Goal: Navigation & Orientation: Understand site structure

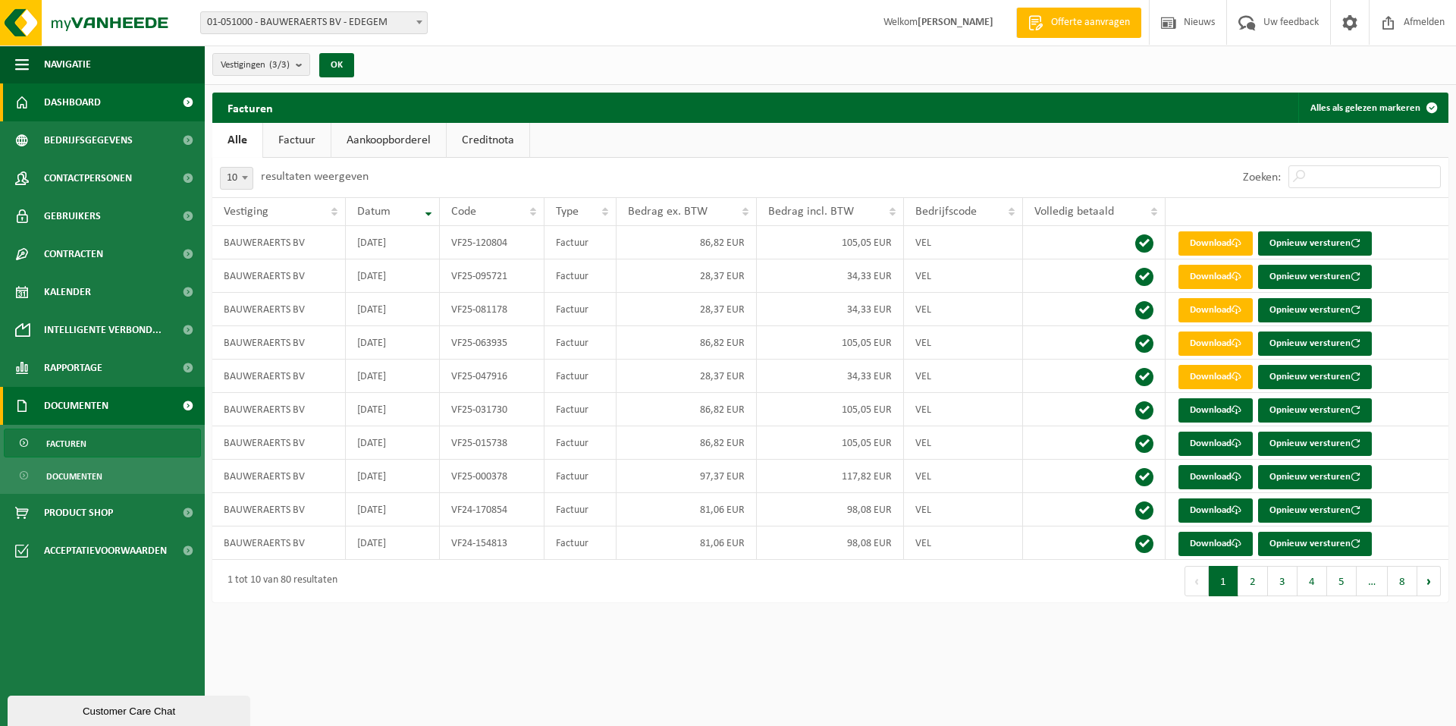
click at [86, 97] on span "Dashboard" at bounding box center [72, 102] width 57 height 38
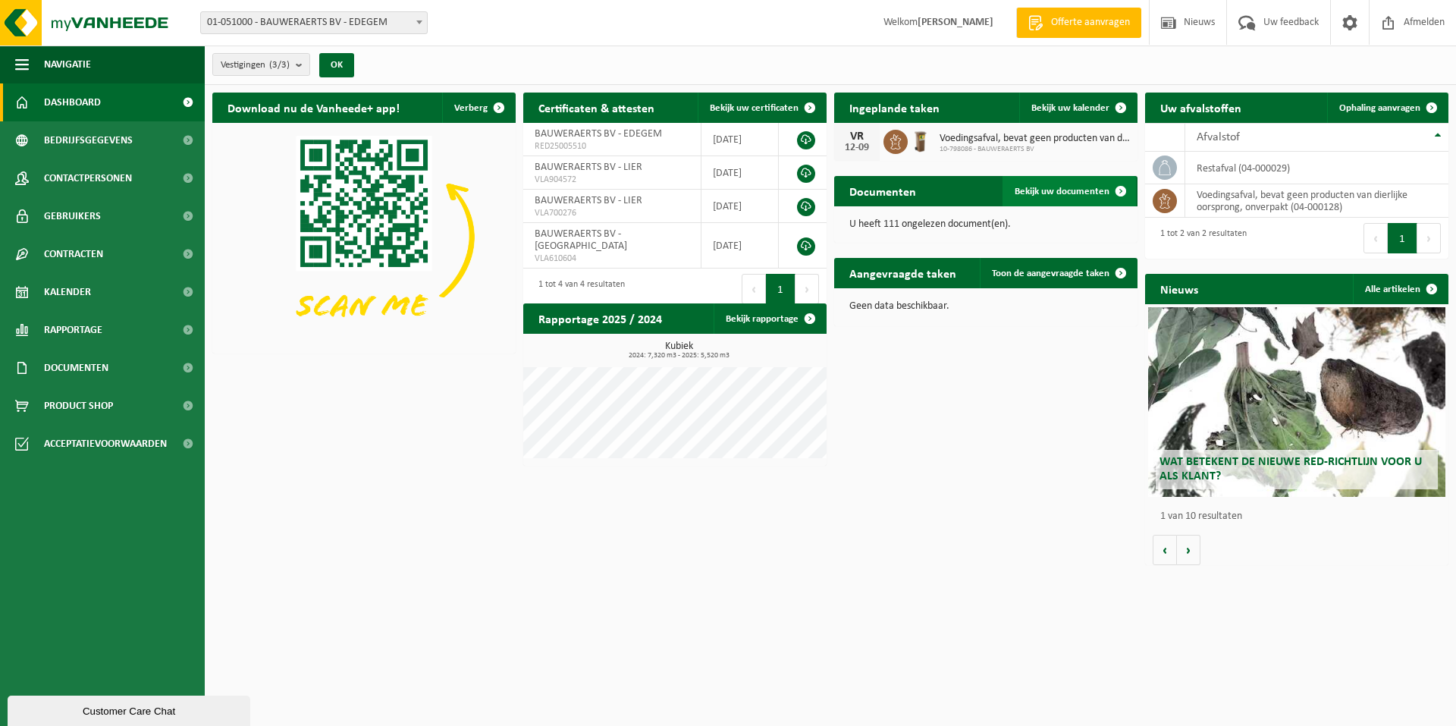
click at [1115, 191] on span at bounding box center [1120, 191] width 30 height 30
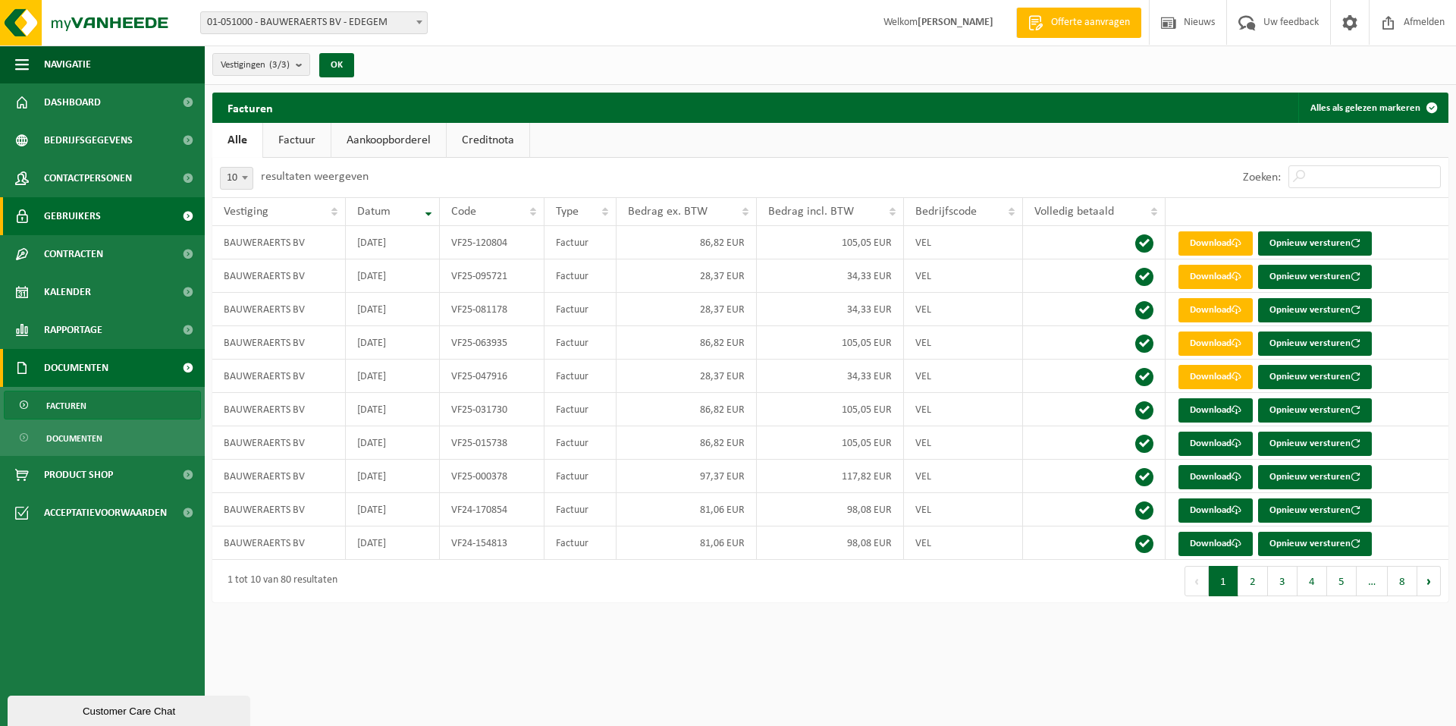
click at [72, 224] on span "Gebruikers" at bounding box center [72, 216] width 57 height 38
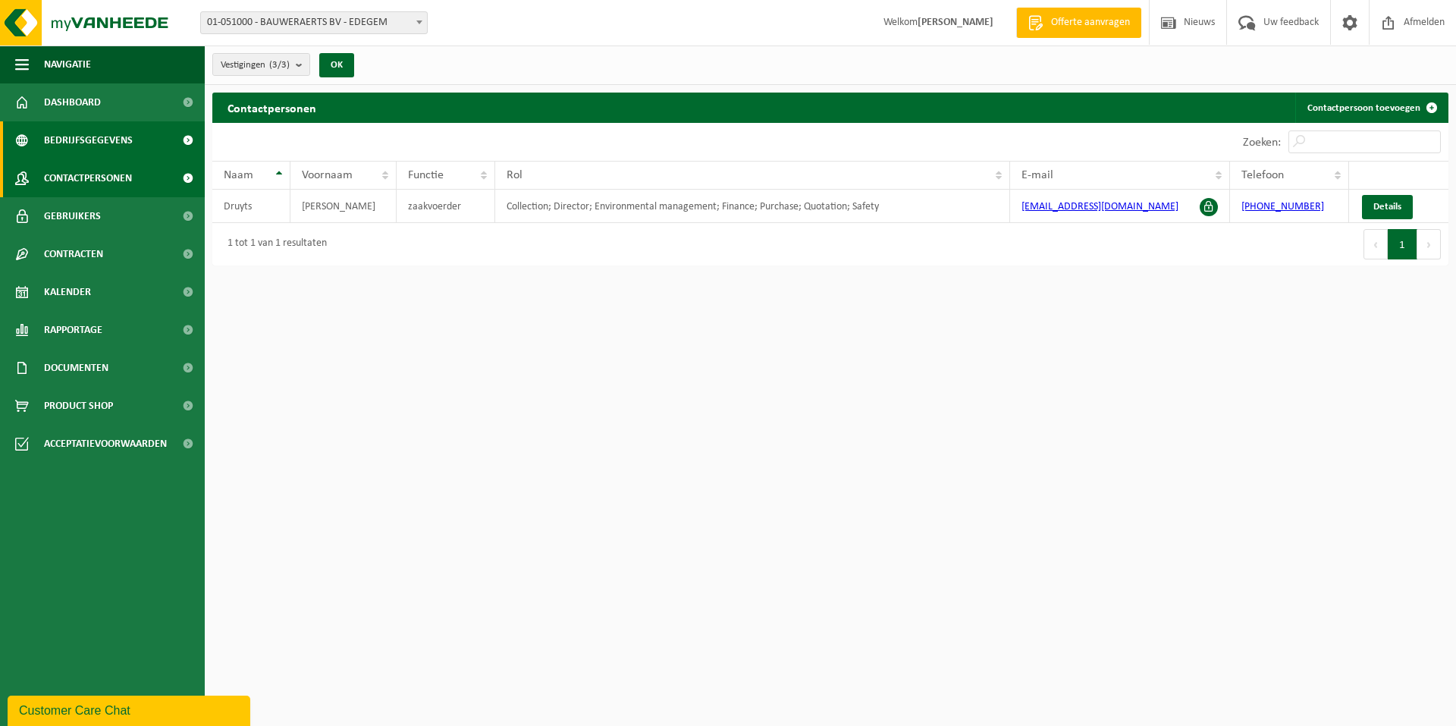
click at [70, 146] on span "Bedrijfsgegevens" at bounding box center [88, 140] width 89 height 38
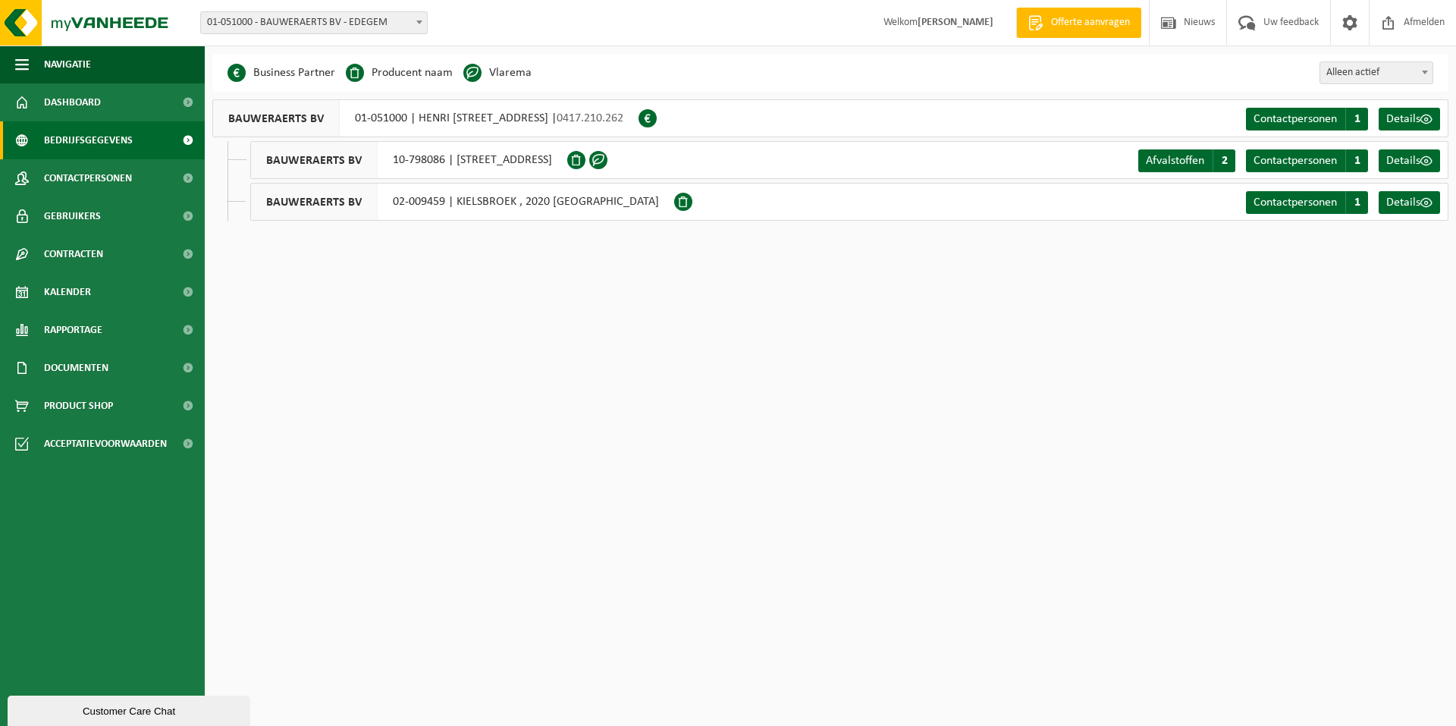
click at [674, 202] on span at bounding box center [683, 202] width 18 height 18
click at [1423, 202] on span at bounding box center [1426, 202] width 12 height 12
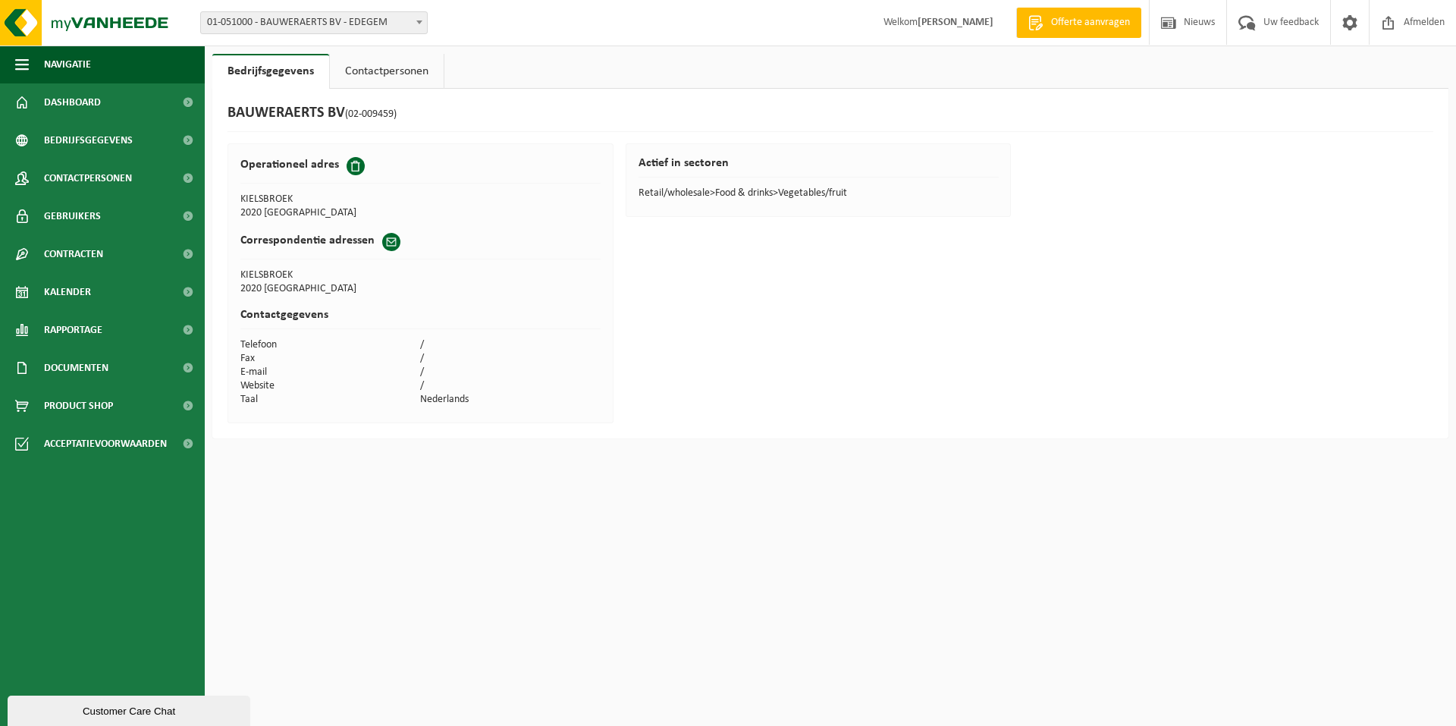
drag, startPoint x: 353, startPoint y: 163, endPoint x: 934, endPoint y: 581, distance: 715.8
click at [936, 583] on html "Vestiging: 01-051000 - BAUWERAERTS BV - EDEGEM 10-798086 - BAUWERAERTS BV - LIE…" at bounding box center [728, 363] width 1456 height 726
click at [53, 143] on span "Bedrijfsgegevens" at bounding box center [88, 140] width 89 height 38
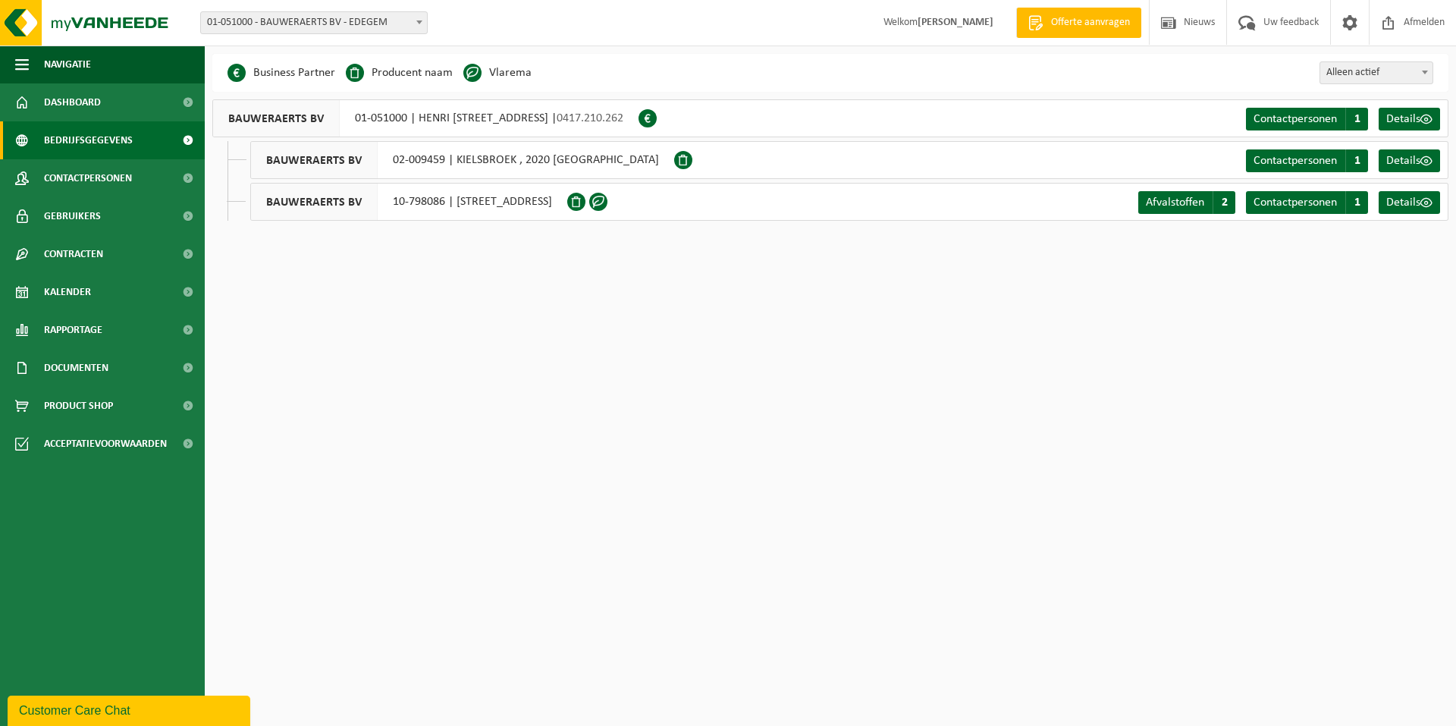
drag, startPoint x: 795, startPoint y: 158, endPoint x: 635, endPoint y: 324, distance: 231.1
click at [649, 332] on html "Vestiging: 01-051000 - BAUWERAERTS BV - EDEGEM 10-798086 - BAUWERAERTS BV - LIE…" at bounding box center [728, 363] width 1456 height 726
click at [331, 160] on span "BAUWERAERTS BV" at bounding box center [314, 160] width 127 height 36
click at [1424, 74] on b at bounding box center [1424, 73] width 6 height 4
click at [1425, 74] on b at bounding box center [1424, 73] width 6 height 4
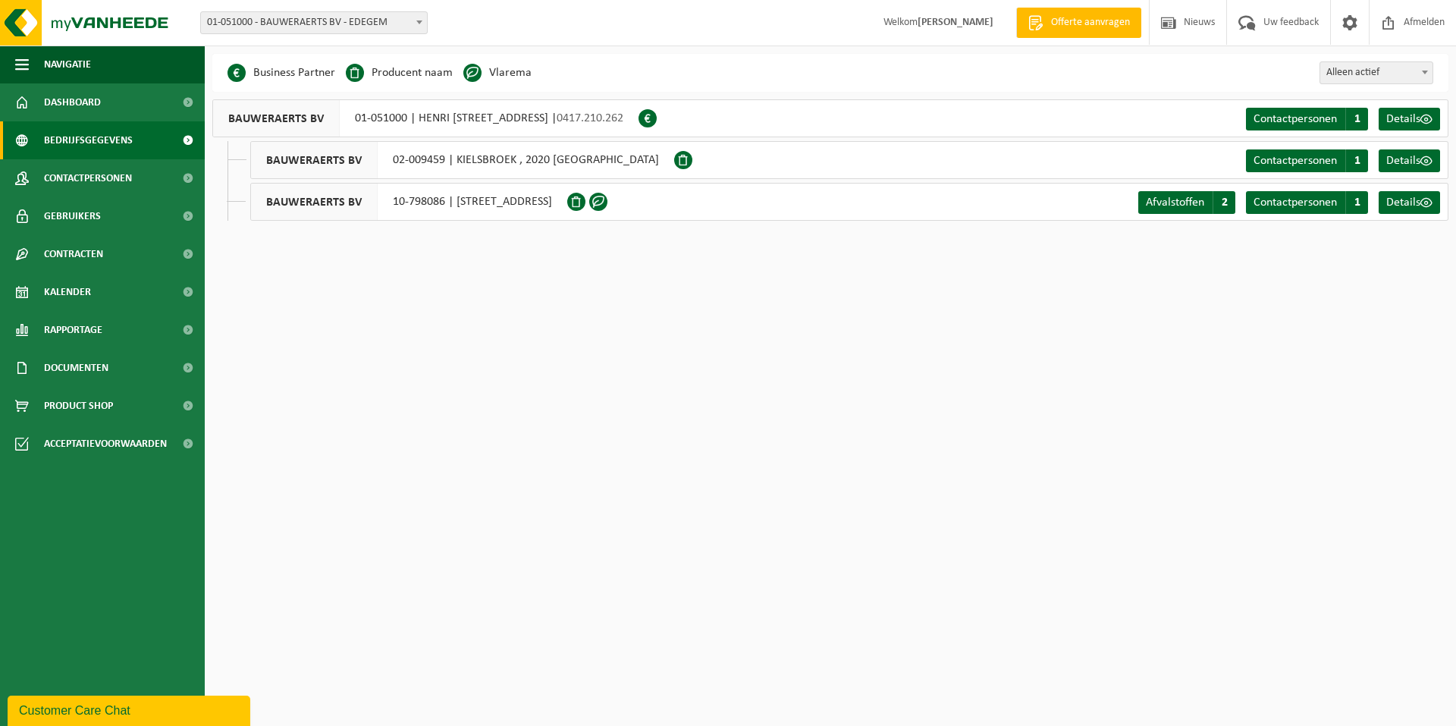
click at [298, 156] on span "BAUWERAERTS BV" at bounding box center [314, 160] width 127 height 36
click at [1434, 156] on link "Details" at bounding box center [1408, 160] width 61 height 23
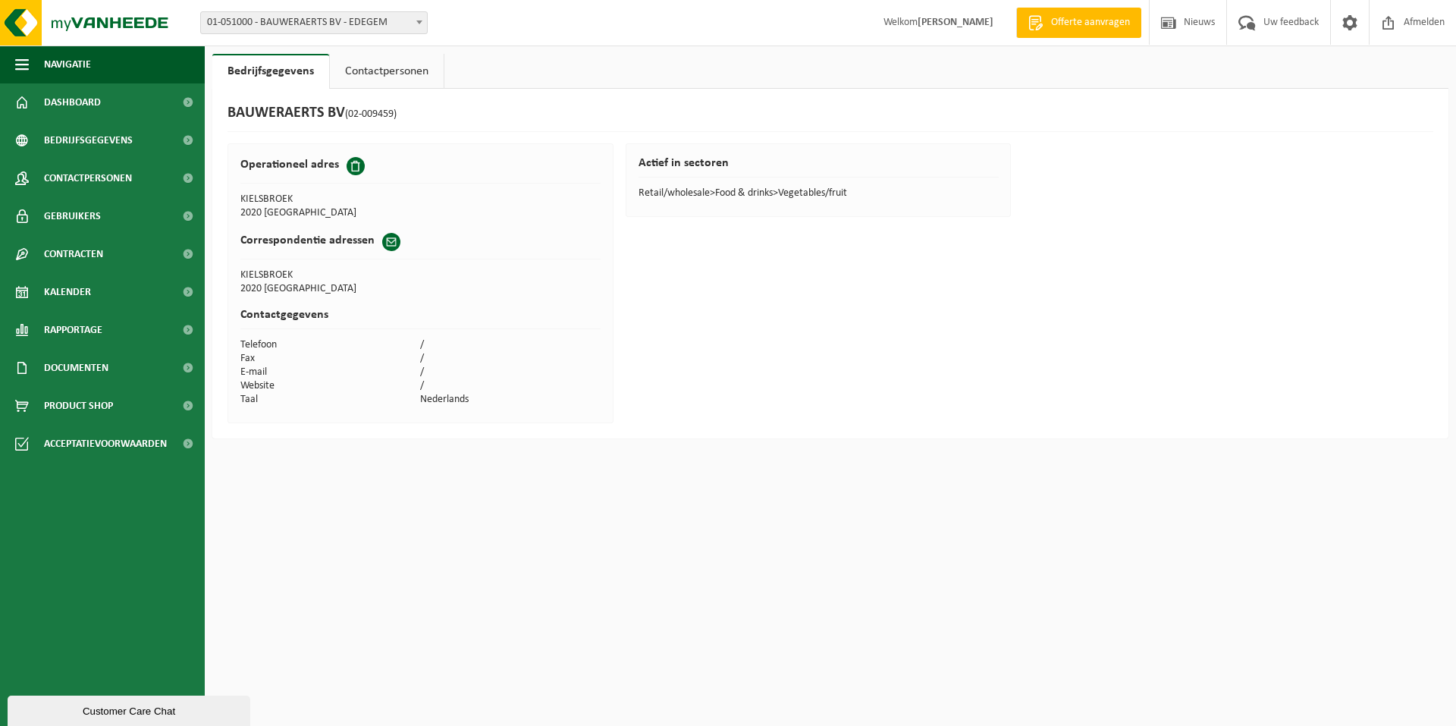
click at [349, 166] on span at bounding box center [355, 166] width 18 height 18
click at [310, 162] on h2 "Operationeel adres" at bounding box center [289, 164] width 99 height 15
click at [425, 19] on span at bounding box center [419, 22] width 15 height 20
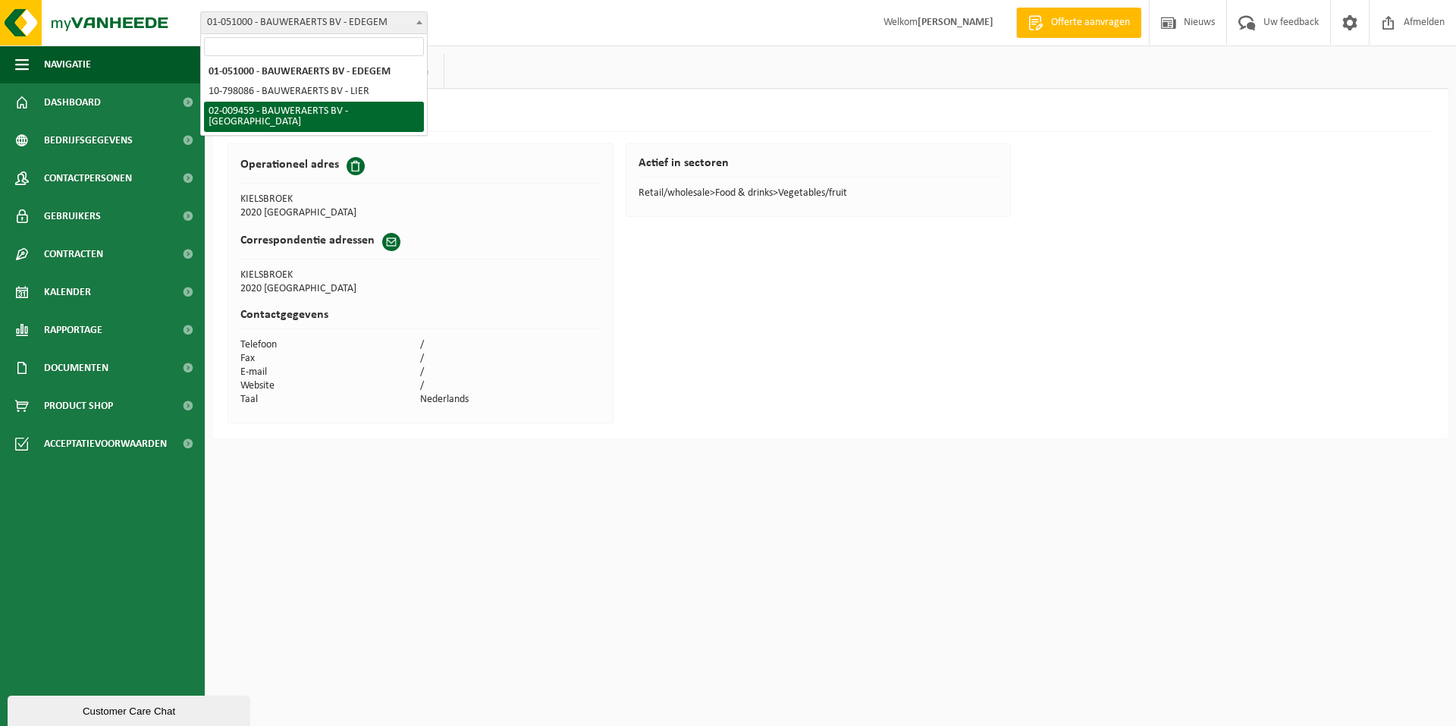
select select "16757"
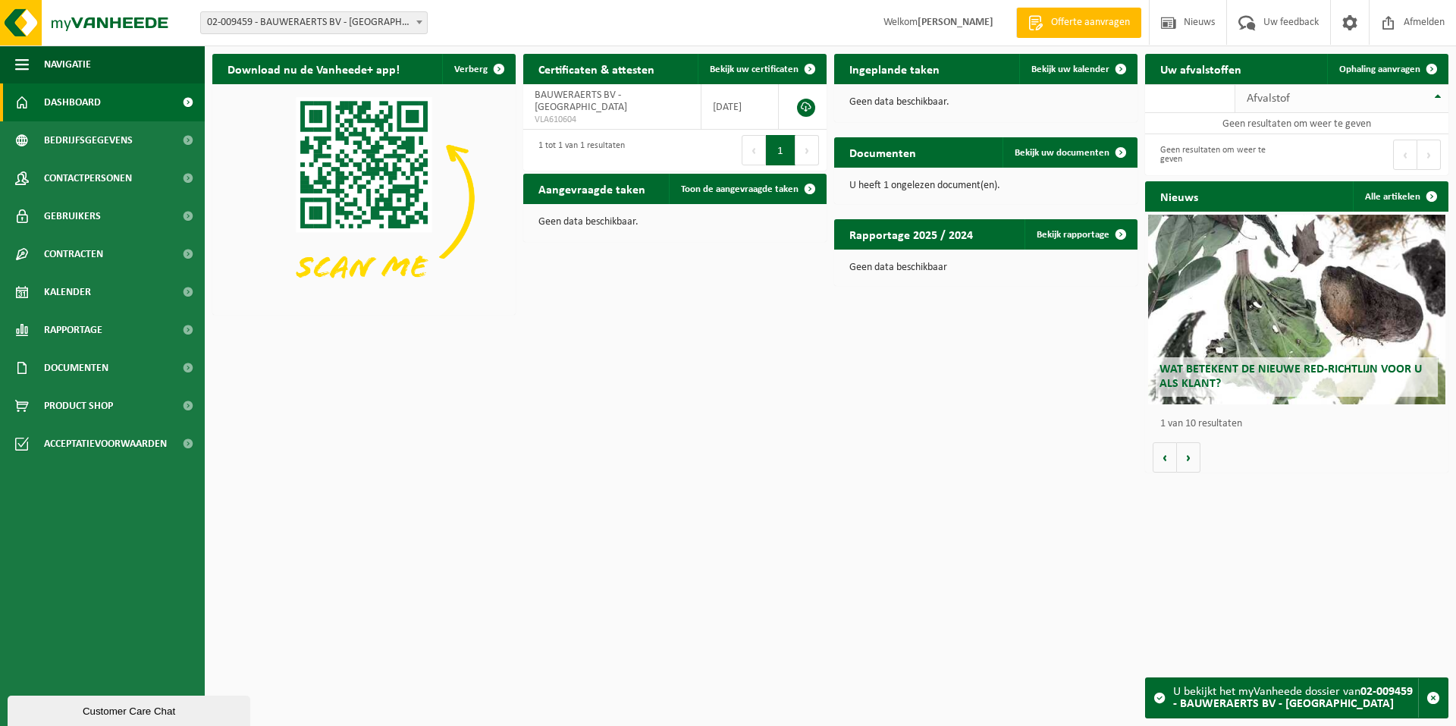
click at [1439, 95] on th "Afvalstof" at bounding box center [1341, 98] width 213 height 29
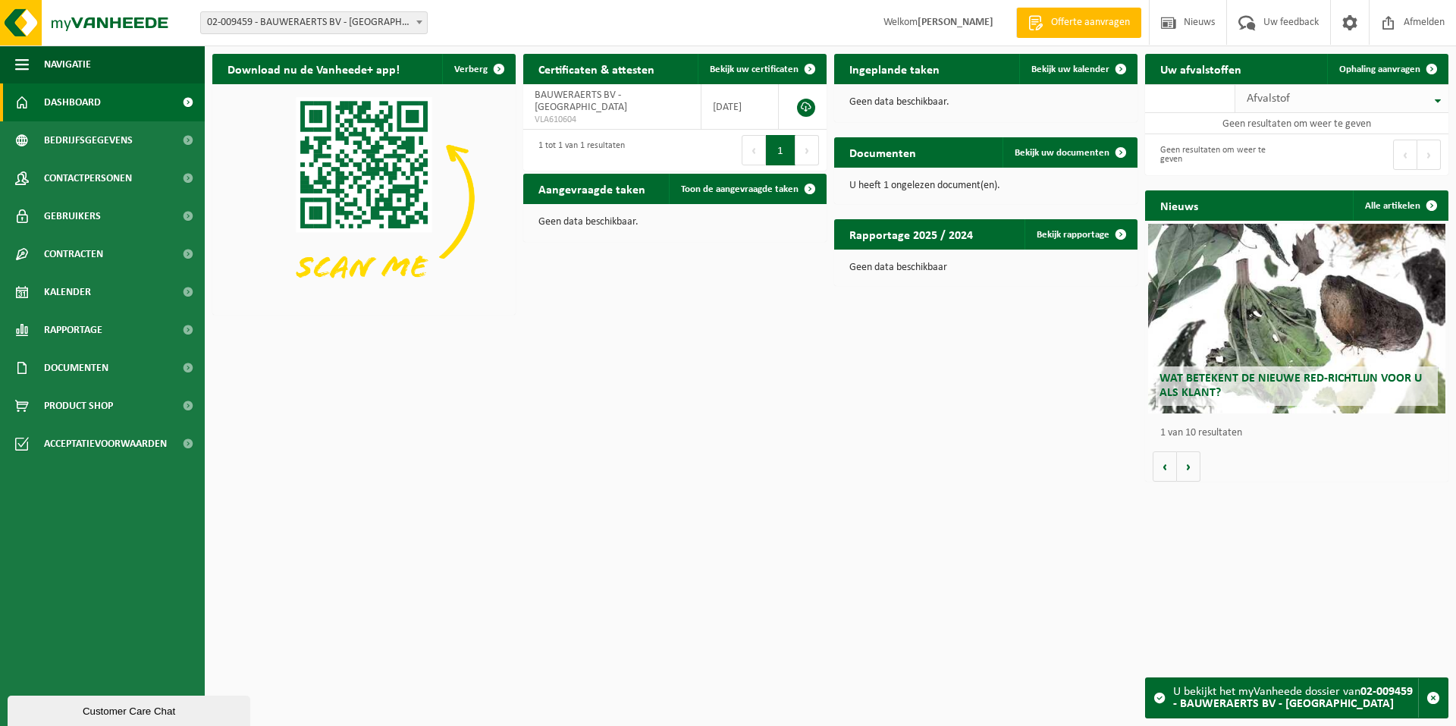
click at [1437, 99] on th "Afvalstof" at bounding box center [1341, 98] width 213 height 29
click at [1434, 699] on span "button" at bounding box center [1433, 698] width 14 height 14
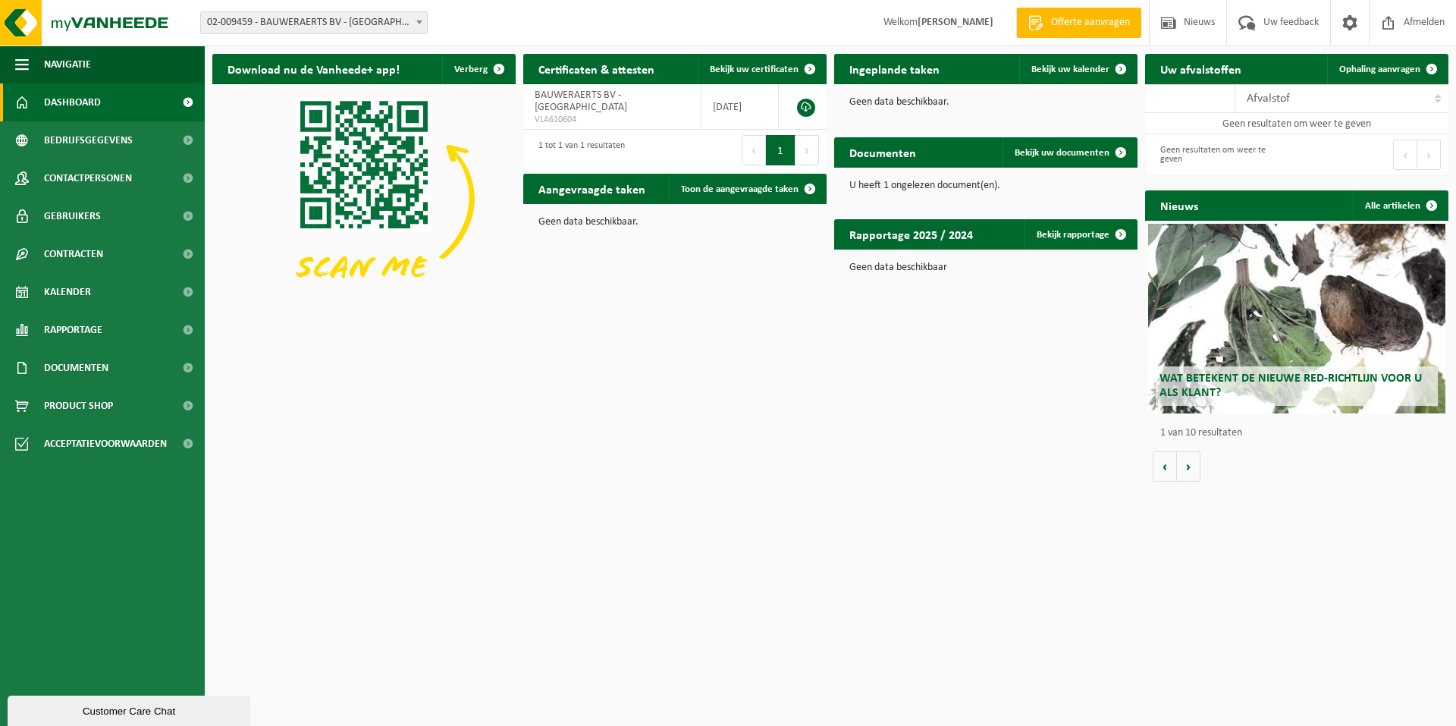
click at [415, 22] on span at bounding box center [419, 22] width 15 height 20
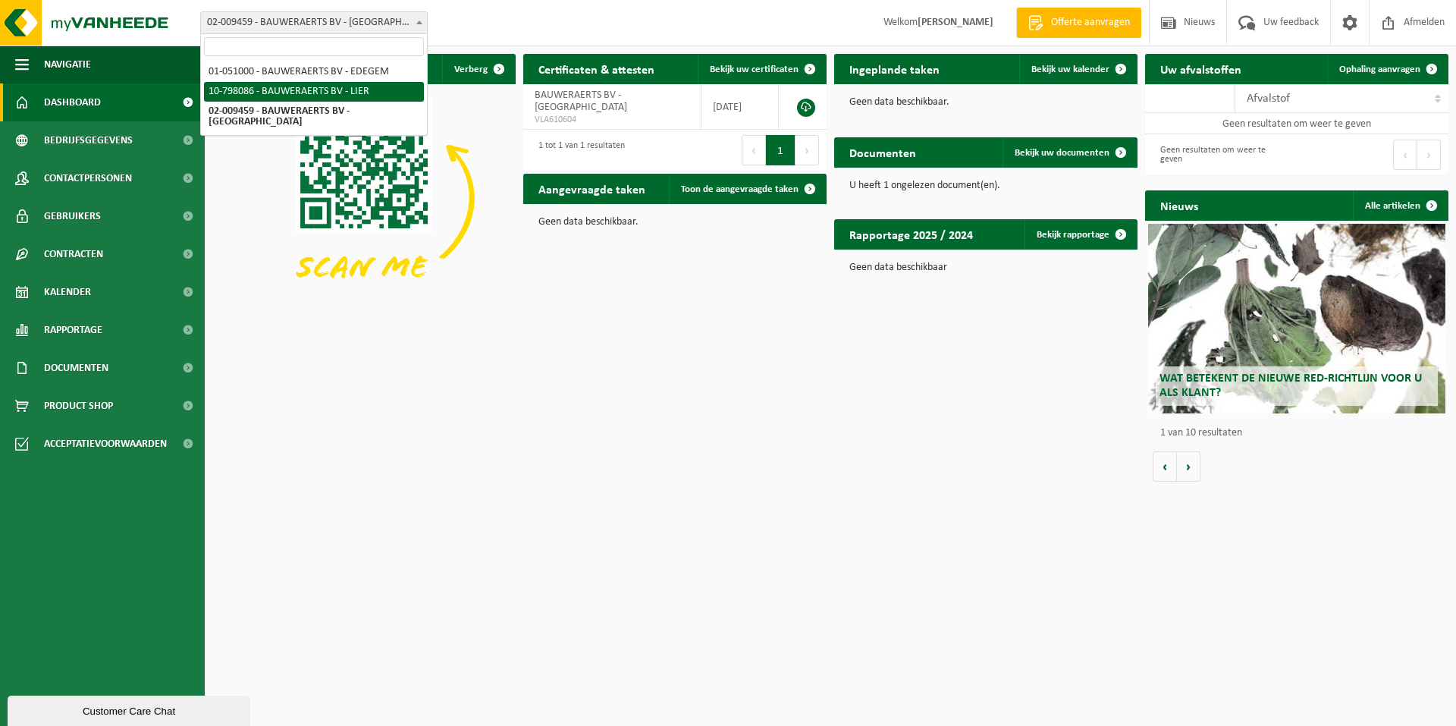
select select "32883"
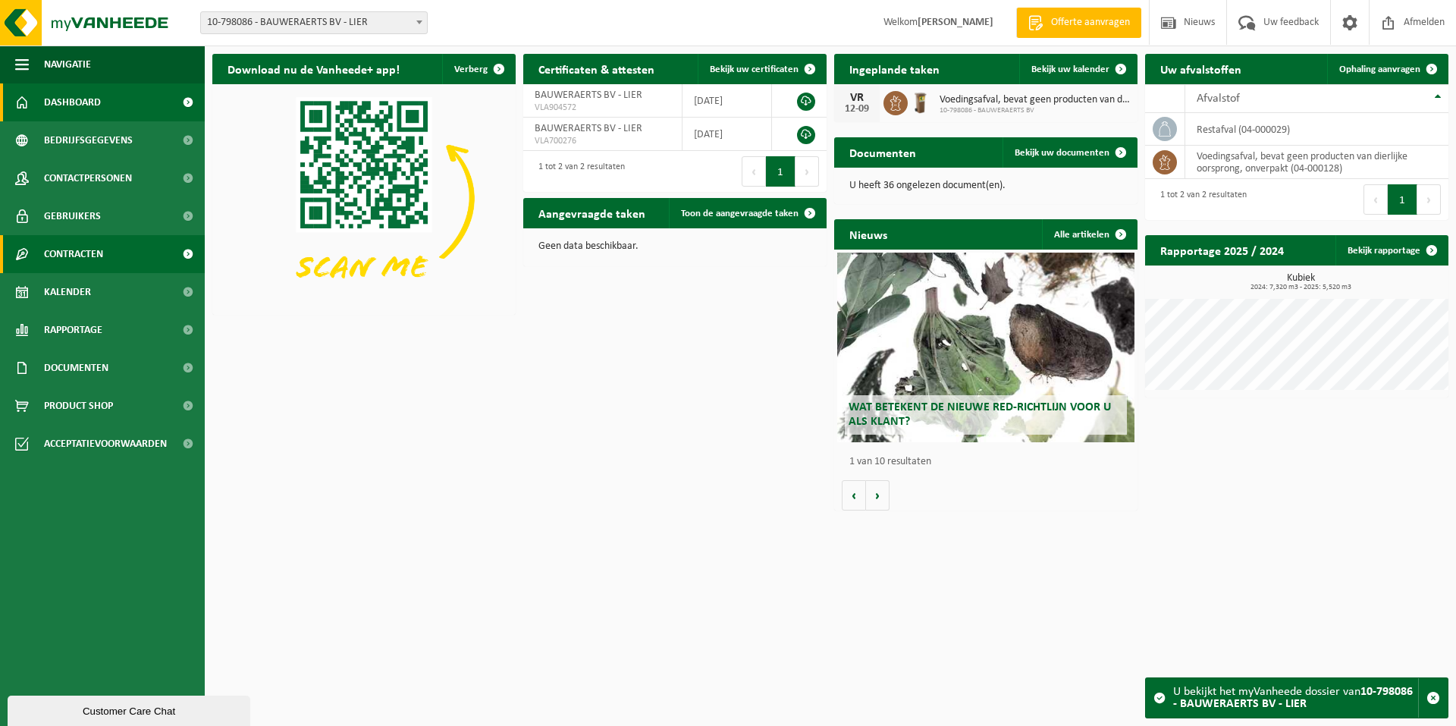
click at [102, 255] on span "Contracten" at bounding box center [73, 254] width 59 height 38
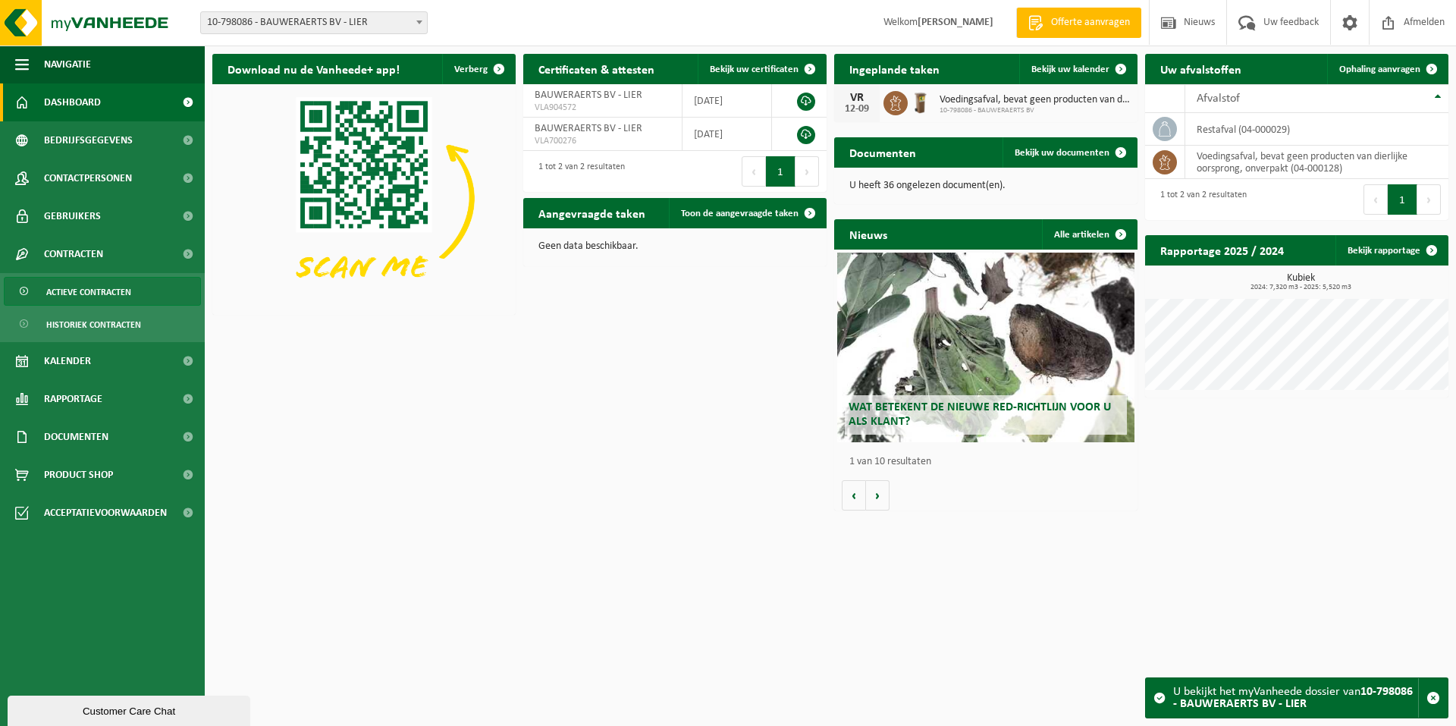
click at [109, 286] on span "Actieve contracten" at bounding box center [88, 291] width 85 height 29
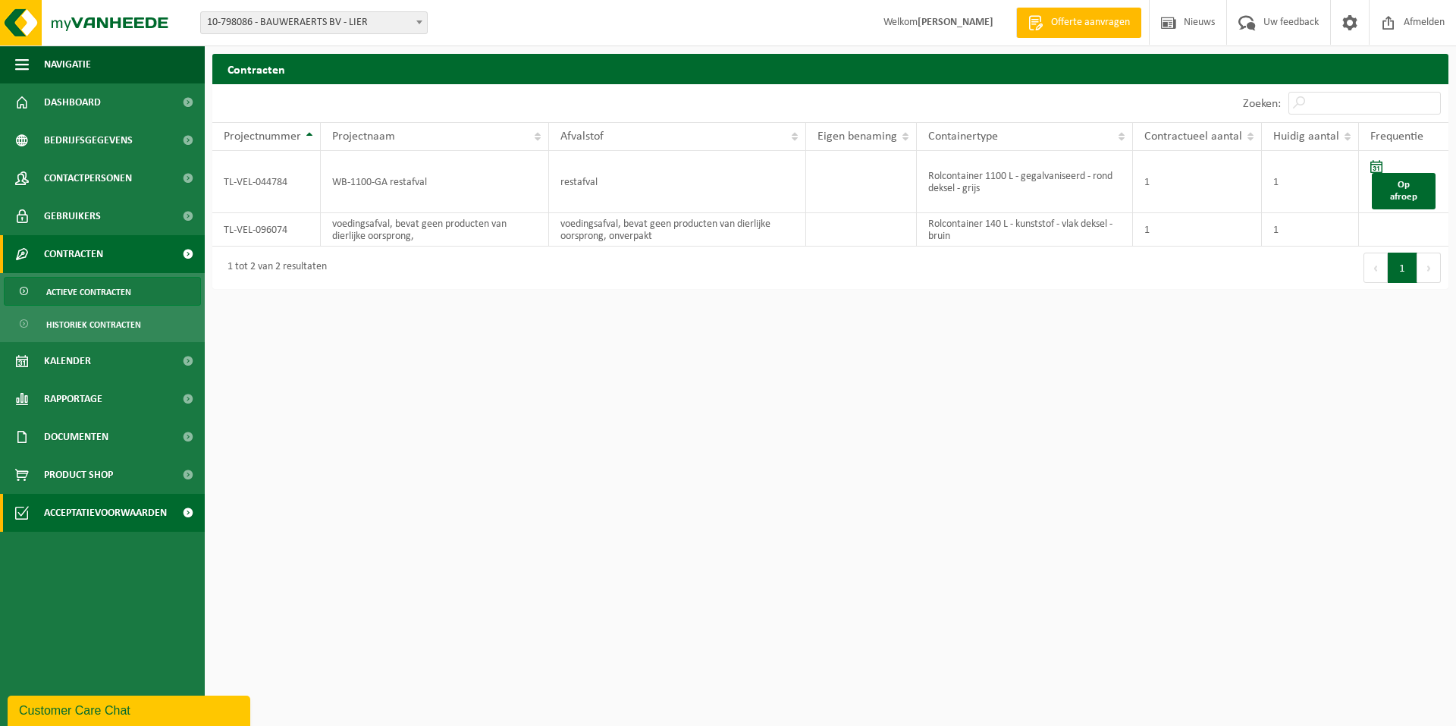
click at [74, 516] on span "Acceptatievoorwaarden" at bounding box center [105, 513] width 123 height 38
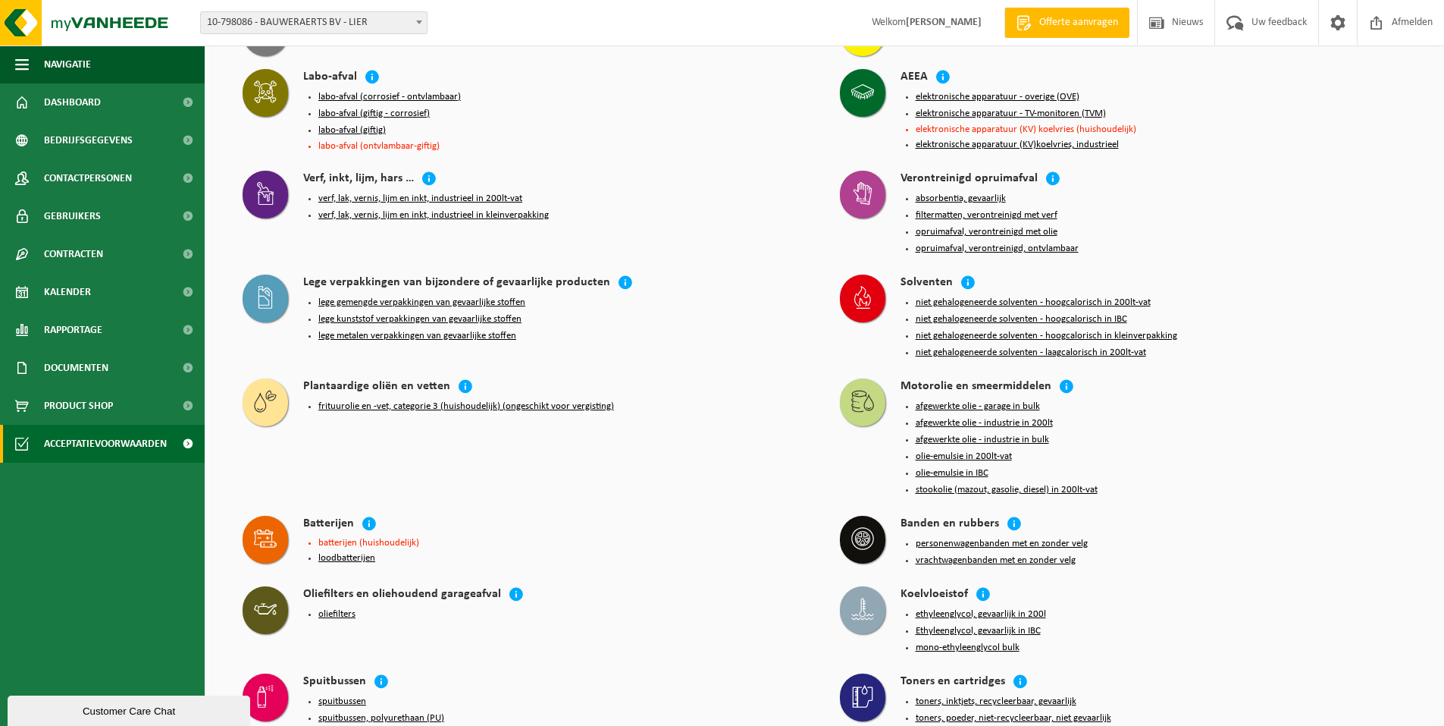
scroll to position [997, 0]
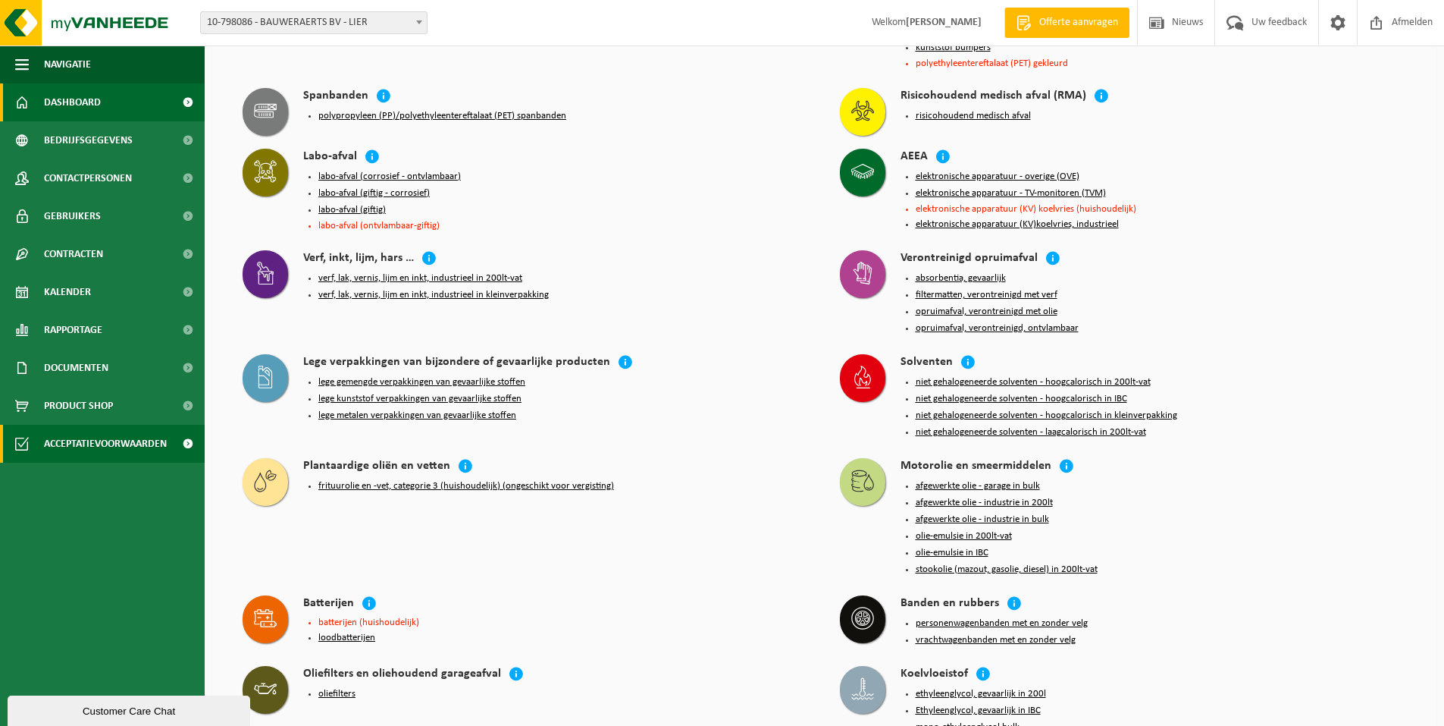
click at [118, 97] on link "Dashboard" at bounding box center [102, 102] width 205 height 38
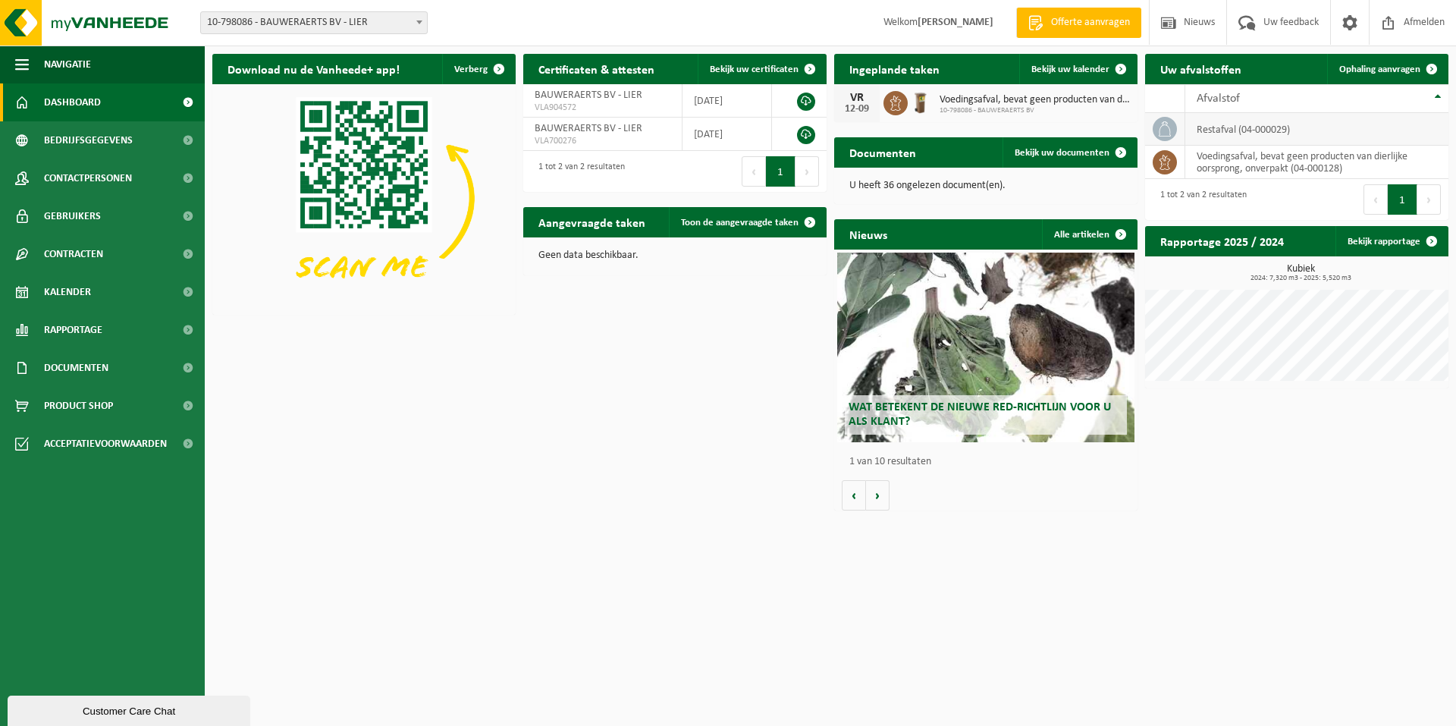
click at [1299, 122] on td "restafval (04-000029)" at bounding box center [1316, 129] width 263 height 33
click at [1176, 133] on span at bounding box center [1164, 129] width 24 height 24
click at [83, 143] on span "Bedrijfsgegevens" at bounding box center [88, 140] width 89 height 38
click at [71, 332] on span "Rapportage" at bounding box center [73, 330] width 58 height 38
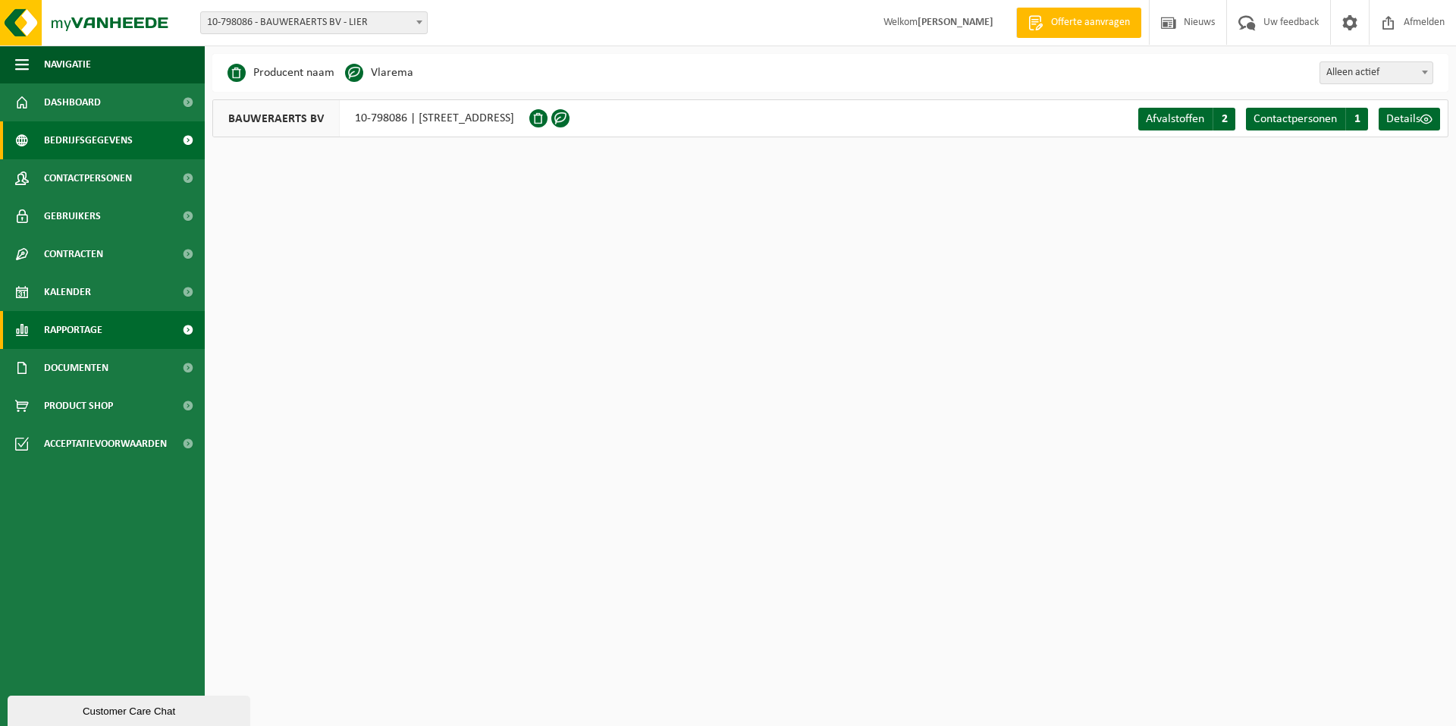
click at [99, 321] on span "Rapportage" at bounding box center [73, 330] width 58 height 38
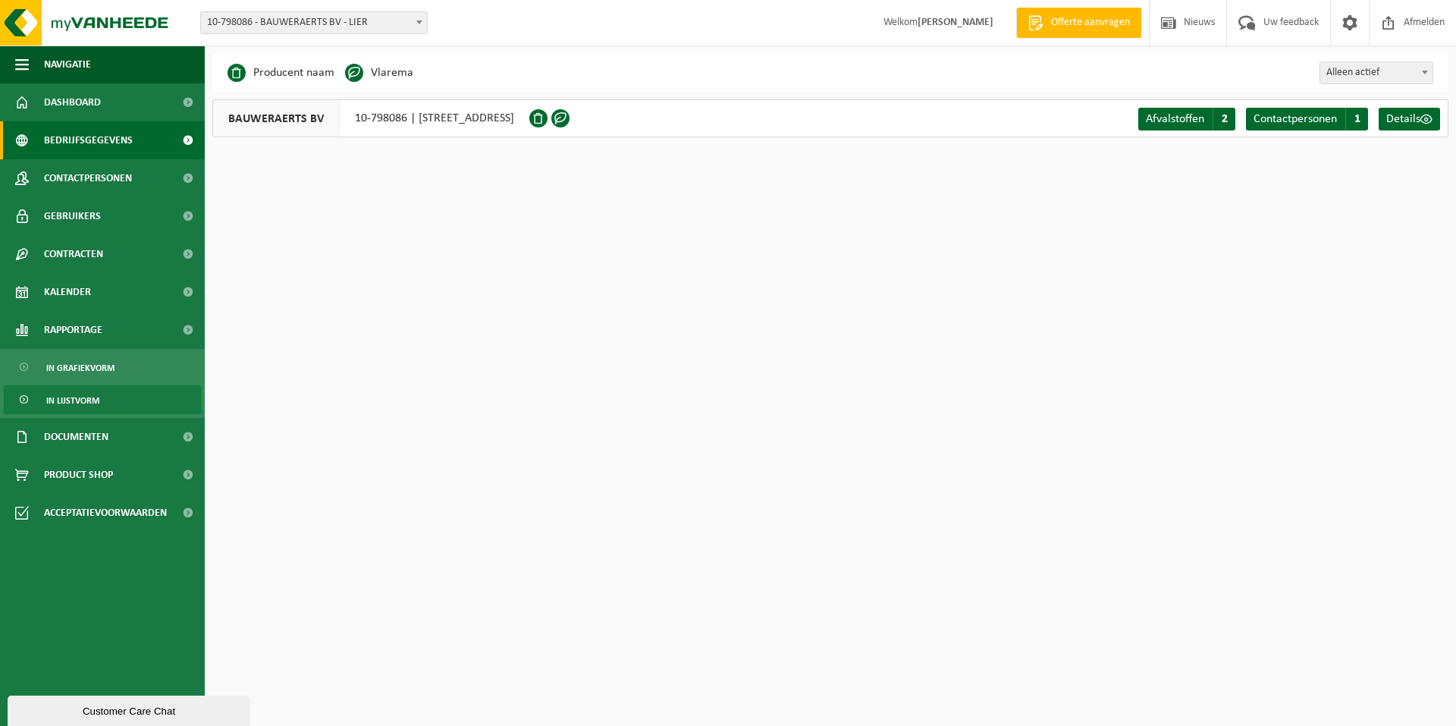
click at [108, 402] on link "In lijstvorm" at bounding box center [102, 399] width 197 height 29
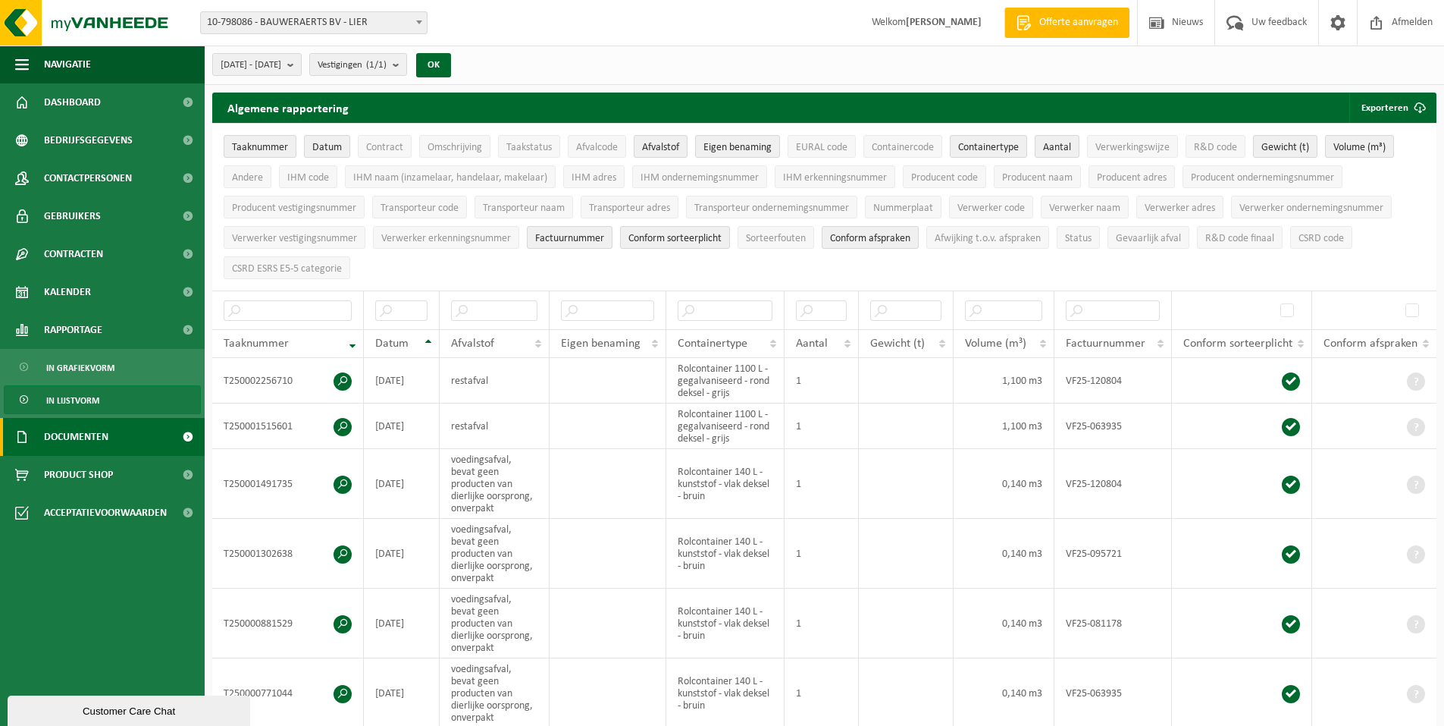
click at [146, 441] on link "Documenten" at bounding box center [102, 437] width 205 height 38
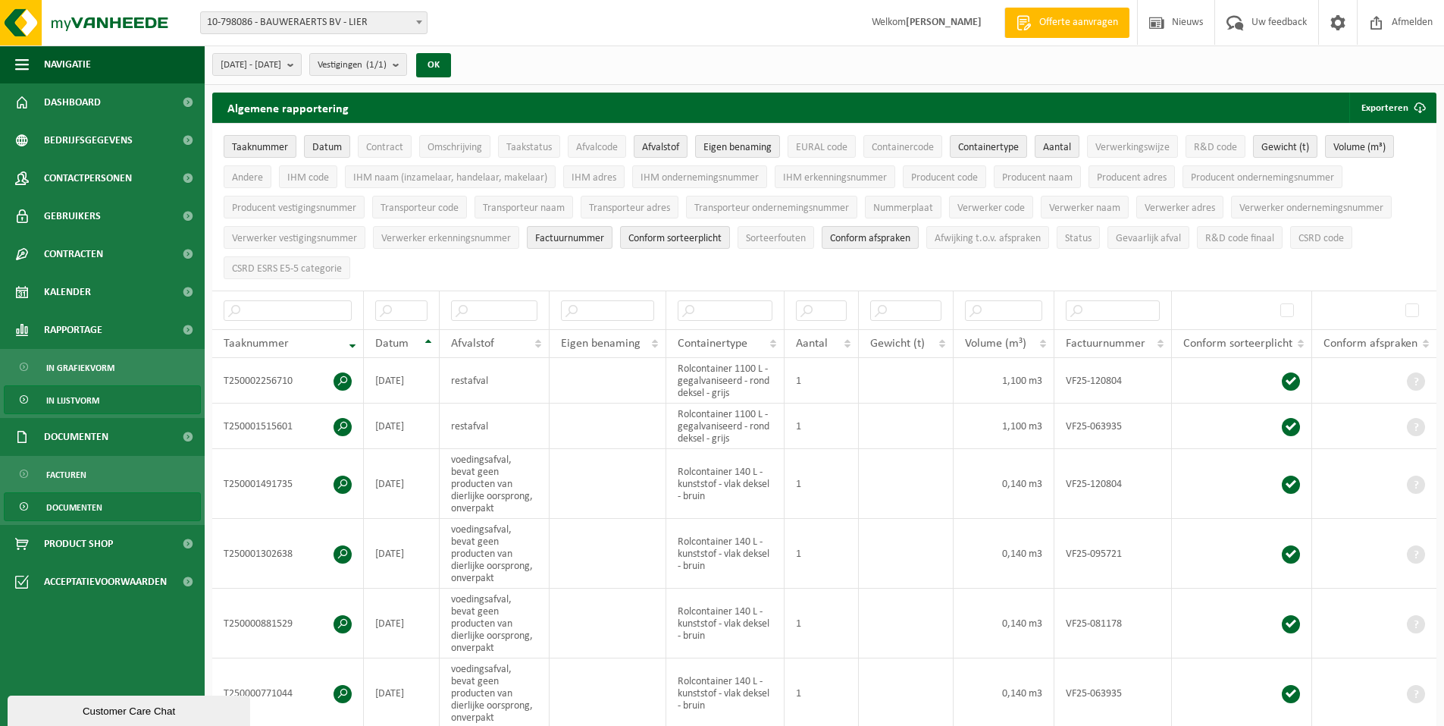
click at [114, 512] on link "Documenten" at bounding box center [102, 506] width 197 height 29
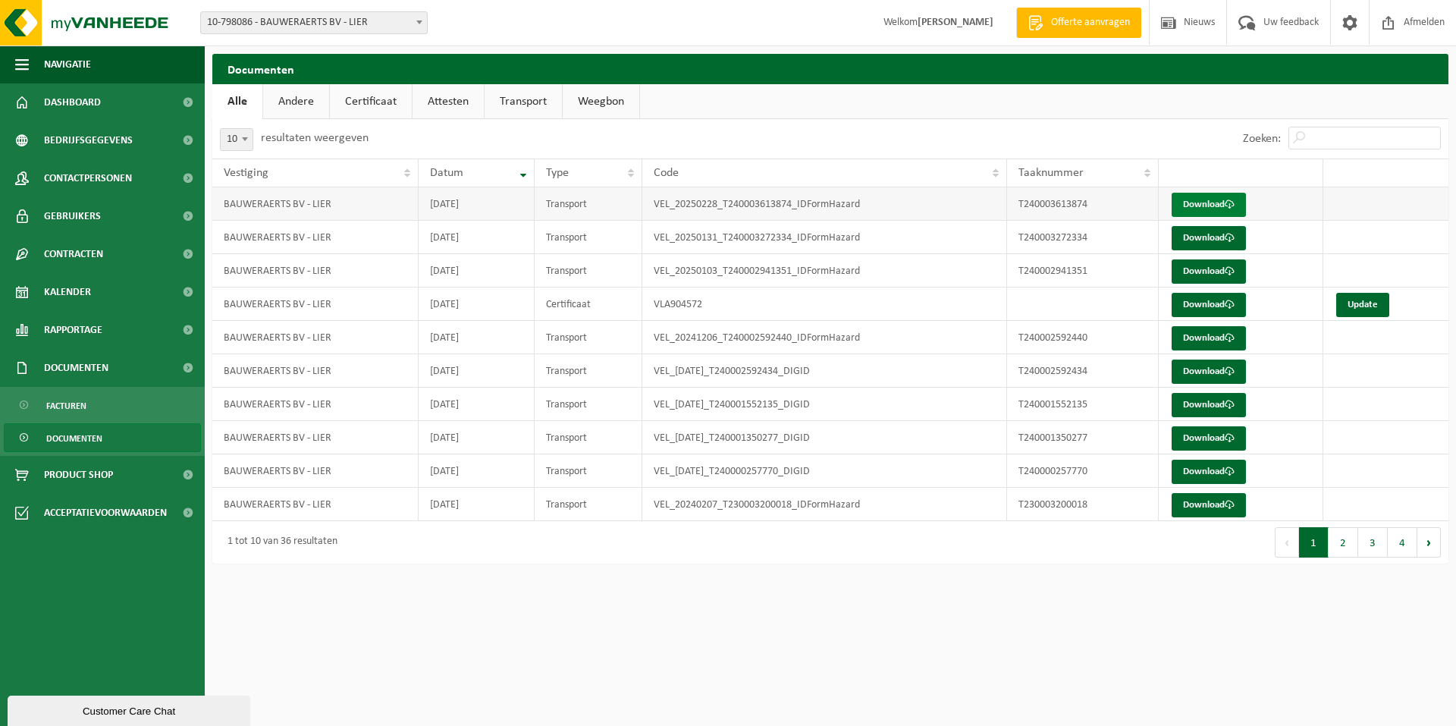
click at [1207, 203] on link "Download" at bounding box center [1208, 205] width 74 height 24
click at [299, 106] on link "Andere" at bounding box center [296, 101] width 66 height 35
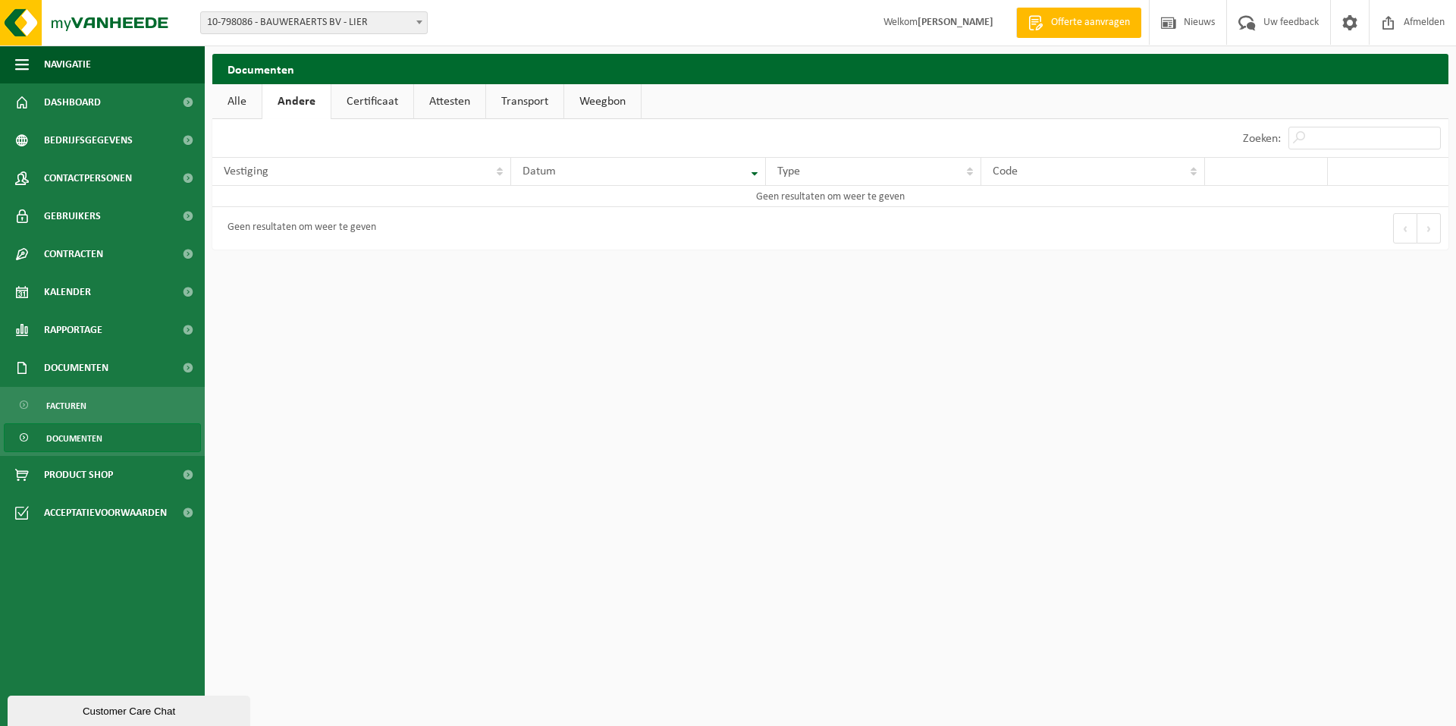
click at [261, 104] on link "Alle" at bounding box center [236, 101] width 49 height 35
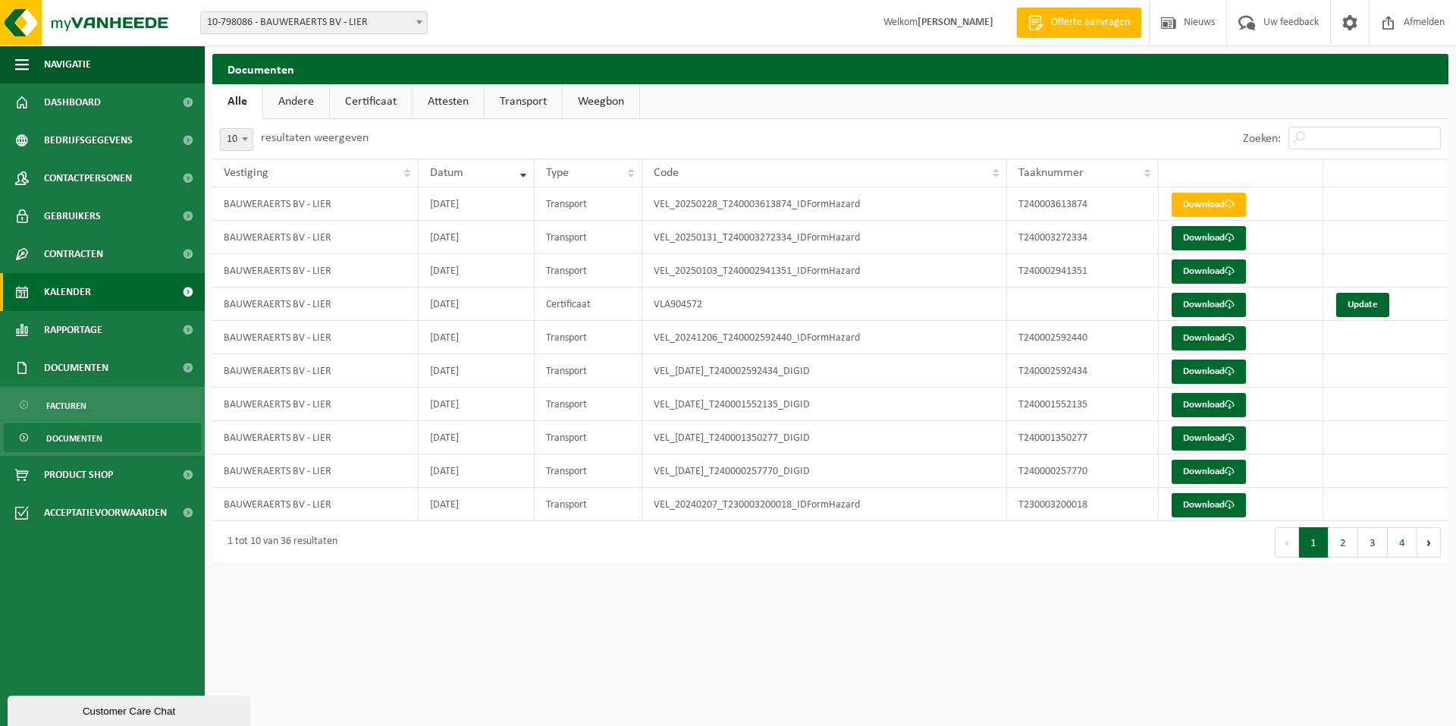
click at [120, 306] on link "Kalender" at bounding box center [102, 292] width 205 height 38
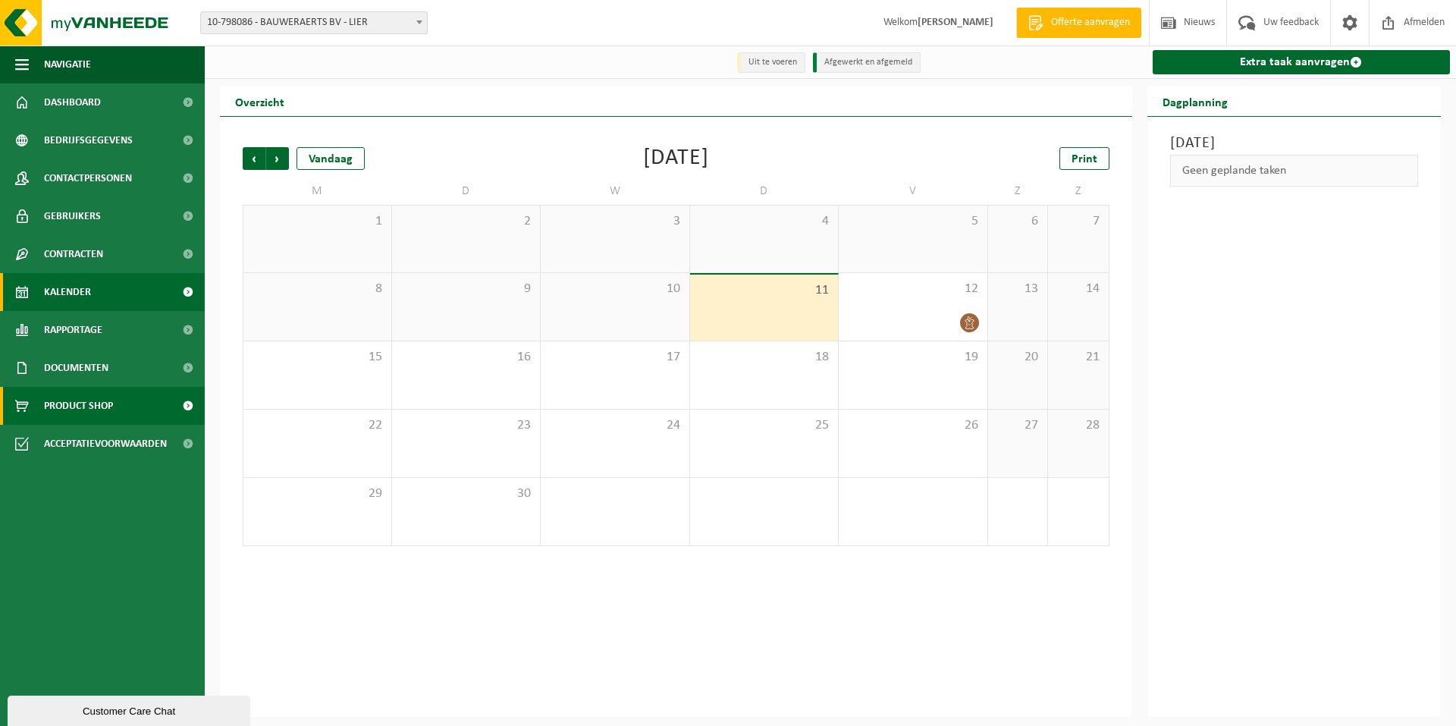
click at [89, 409] on span "Product Shop" at bounding box center [78, 406] width 69 height 38
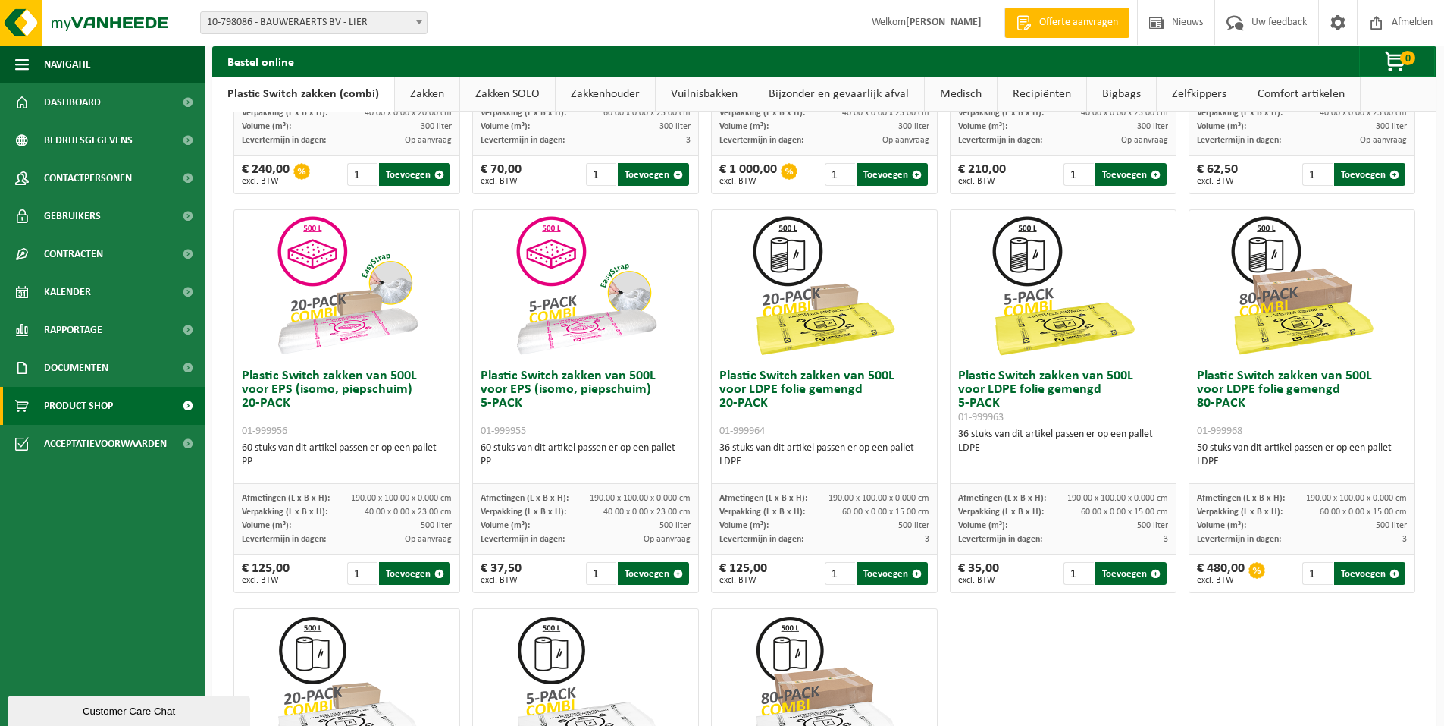
scroll to position [697, 0]
